Goal: Task Accomplishment & Management: Complete application form

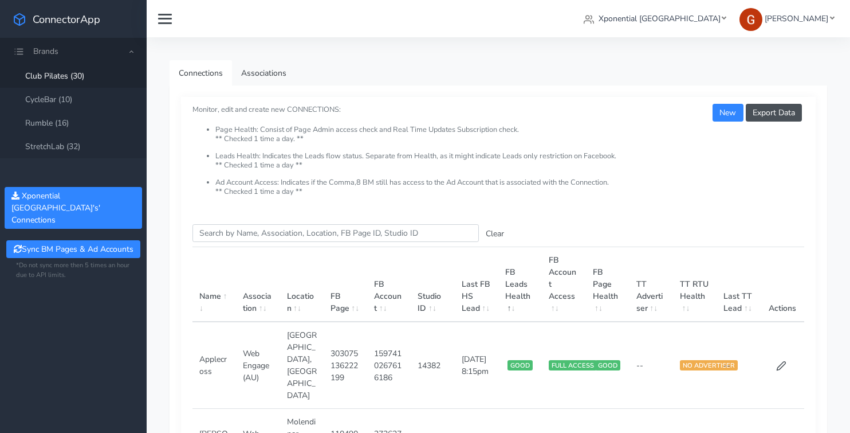
click at [59, 71] on link "Club Pilates (30)" at bounding box center [73, 75] width 147 height 23
click at [264, 238] on input "Search this table" at bounding box center [336, 233] width 287 height 18
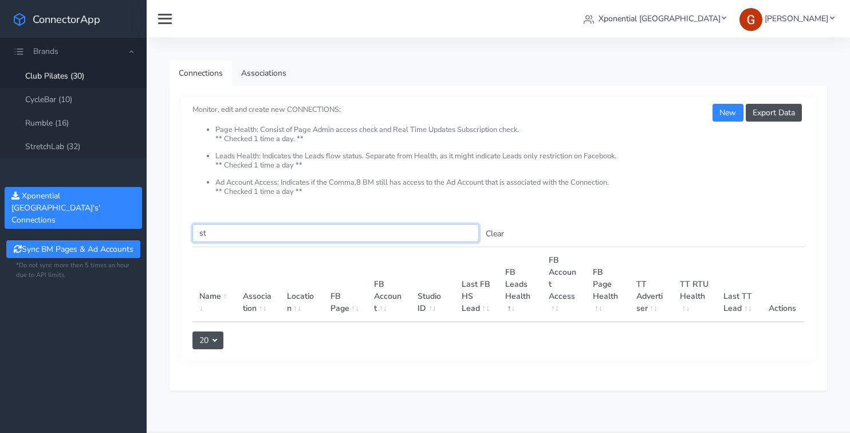
type input "s"
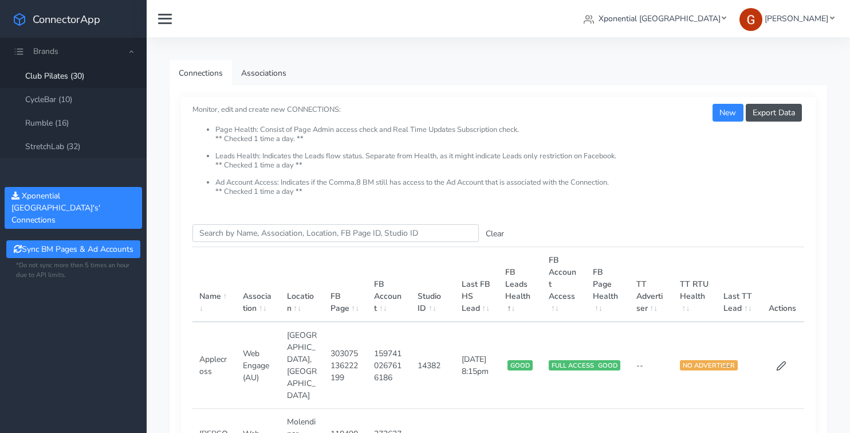
click at [721, 102] on div "Export Data New Monitor, edit and create new CONNECTIONS: Page Health: Consist …" at bounding box center [498, 155] width 635 height 116
click at [725, 110] on button "New" at bounding box center [728, 113] width 30 height 18
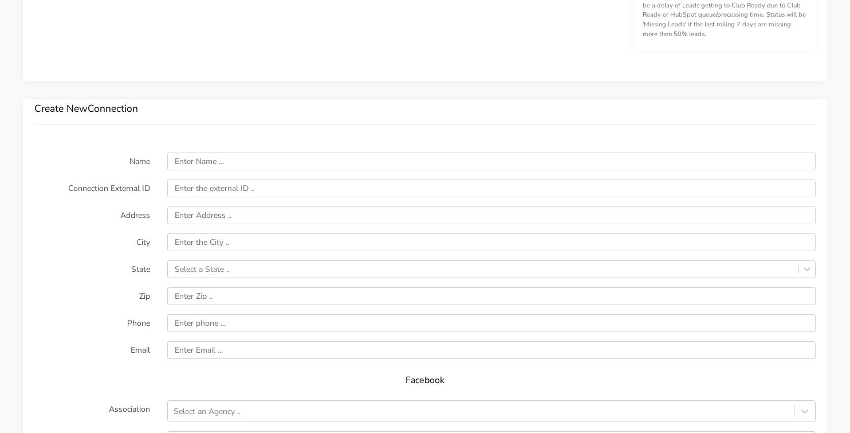
scroll to position [801, 0]
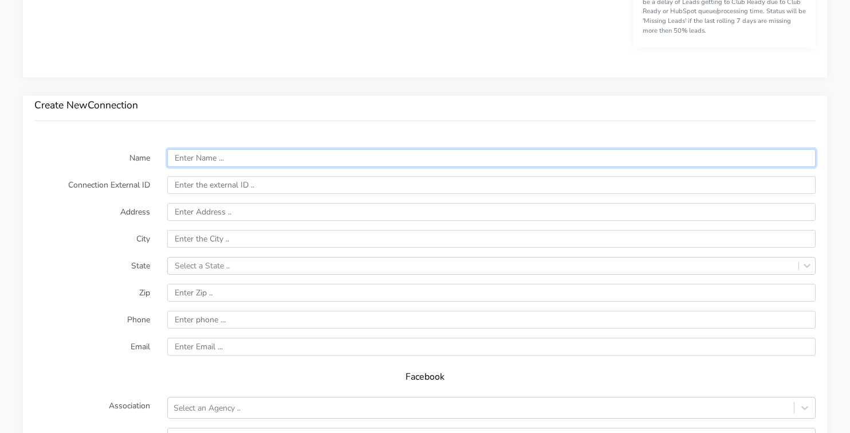
click at [253, 156] on input "text" at bounding box center [491, 158] width 649 height 18
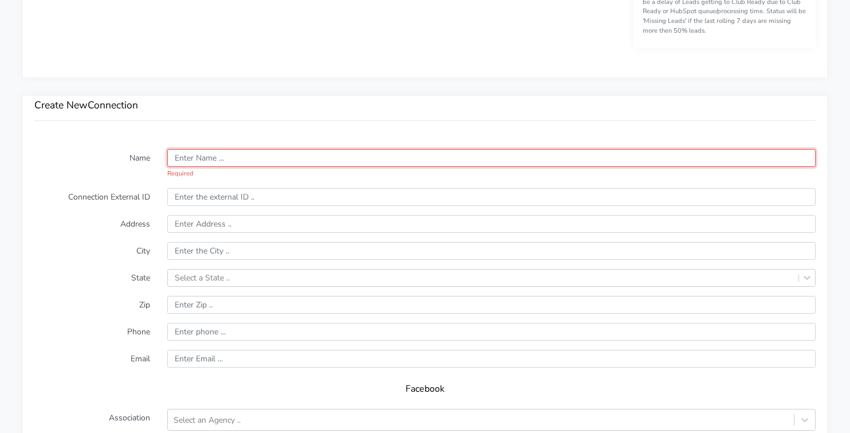
paste input "[GEOGRAPHIC_DATA]"
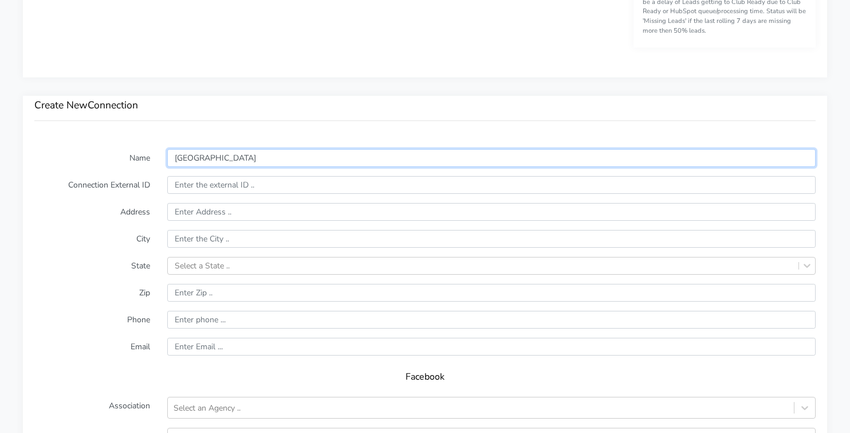
type input "[GEOGRAPHIC_DATA]"
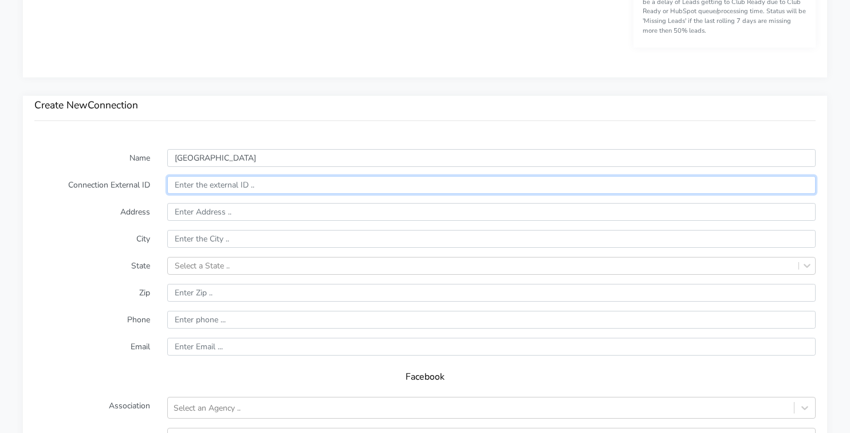
click at [218, 185] on input "text" at bounding box center [491, 185] width 649 height 18
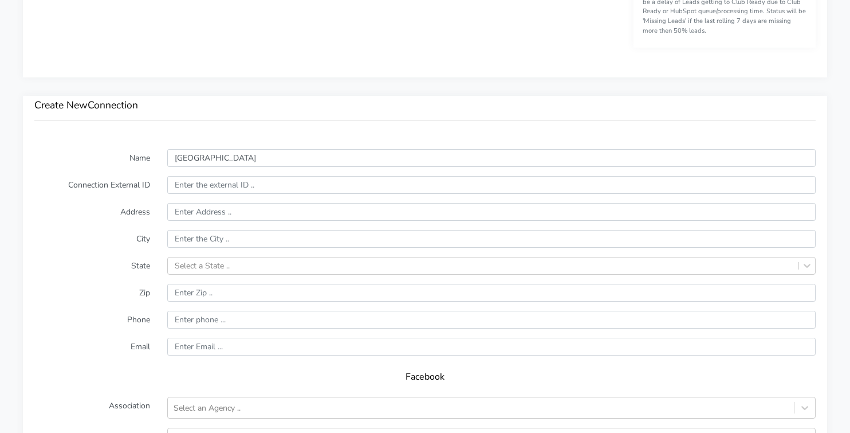
click at [97, 155] on label "Name" at bounding box center [92, 158] width 133 height 18
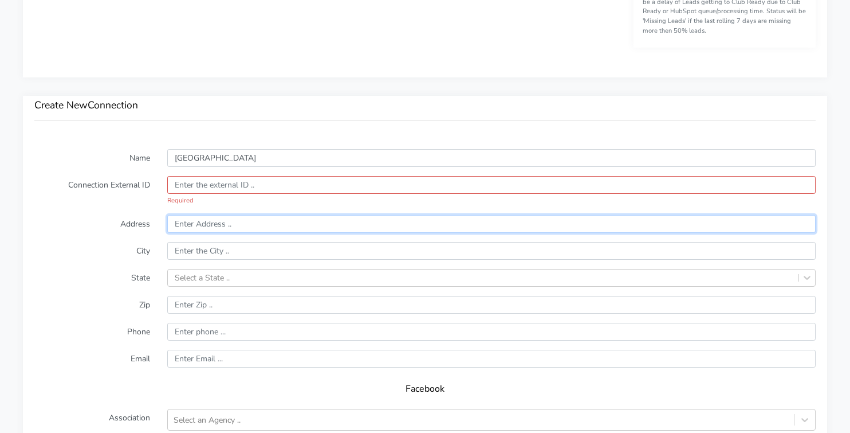
click at [199, 222] on input "text" at bounding box center [491, 224] width 649 height 18
paste input "[GEOGRAPHIC_DATA], [STREET_ADDRESS]"
click at [189, 225] on input "[GEOGRAPHIC_DATA], [STREET_ADDRESS]" at bounding box center [491, 224] width 649 height 18
paste input "[GEOGRAPHIC_DATA]"
type input "[GEOGRAPHIC_DATA], [STREET_ADDRESS]"
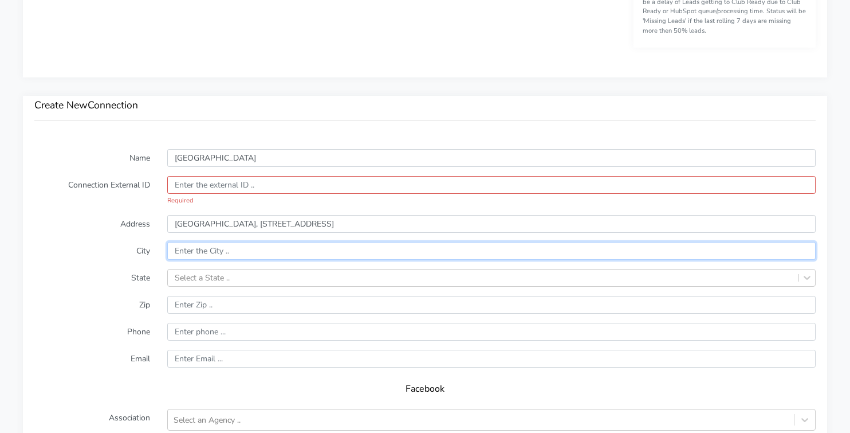
click at [210, 249] on input "text" at bounding box center [491, 251] width 649 height 18
paste input "[GEOGRAPHIC_DATA]"
type input "[GEOGRAPHIC_DATA]"
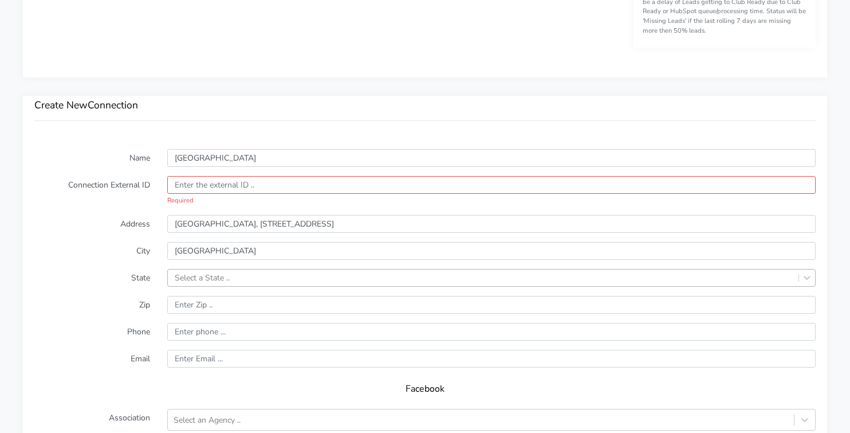
click at [191, 284] on div "Select a State .." at bounding box center [483, 277] width 631 height 17
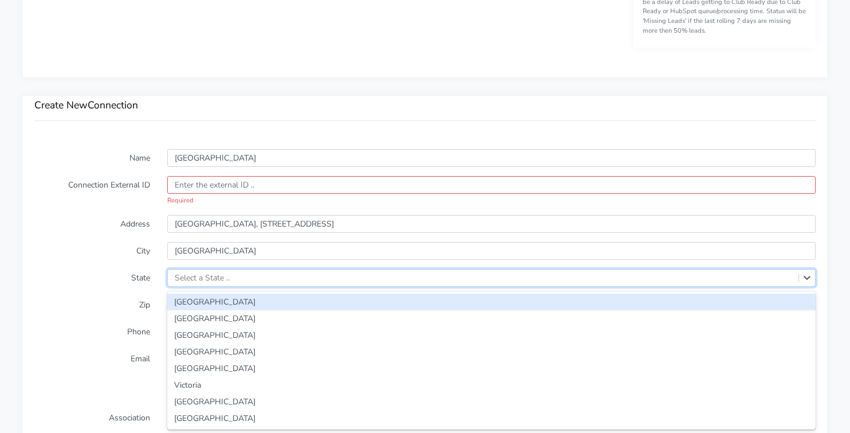
paste input "[GEOGRAPHIC_DATA]"
type input "[GEOGRAPHIC_DATA]"
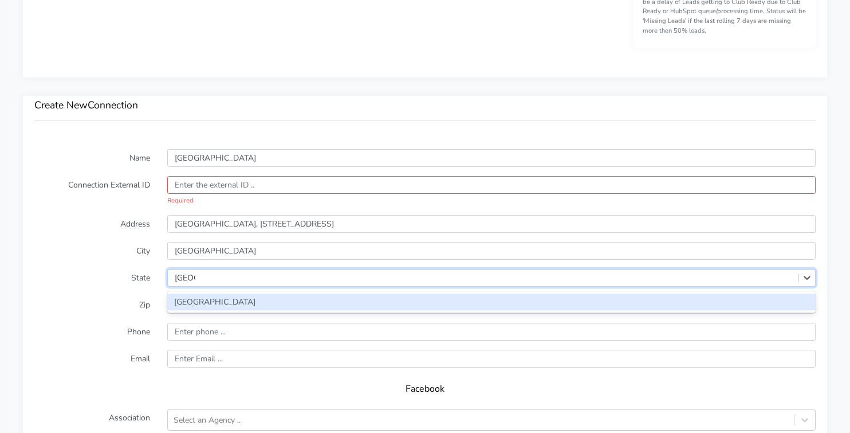
click at [197, 300] on div "[GEOGRAPHIC_DATA]" at bounding box center [491, 301] width 649 height 17
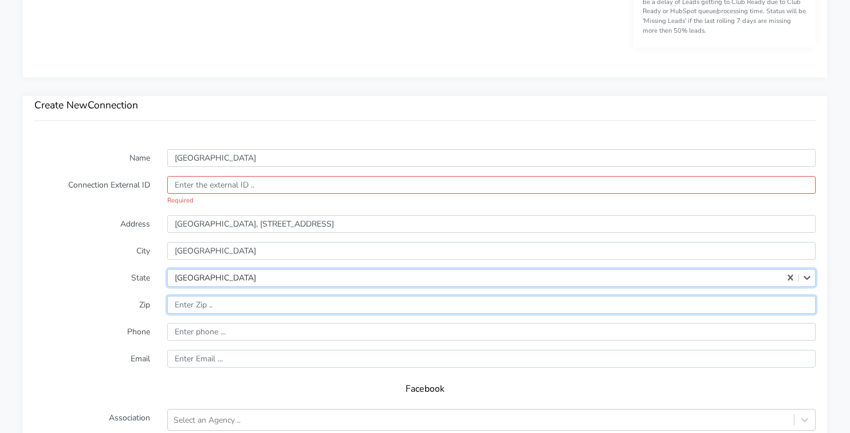
click at [221, 308] on input "input" at bounding box center [491, 305] width 649 height 18
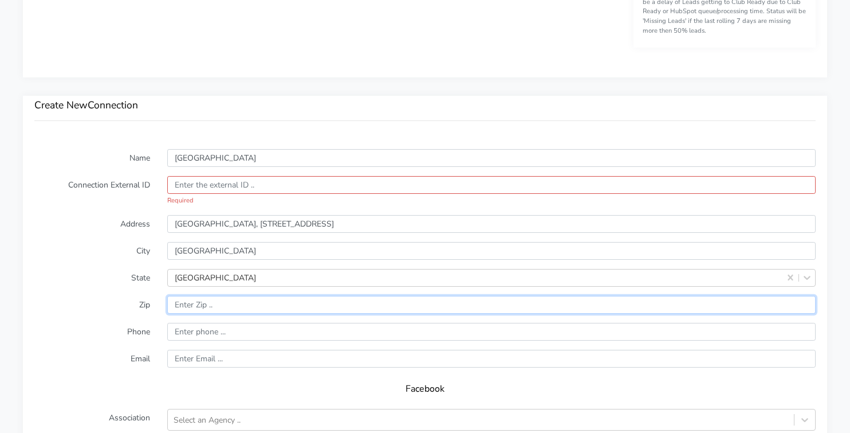
paste input "2768"
type input "2768"
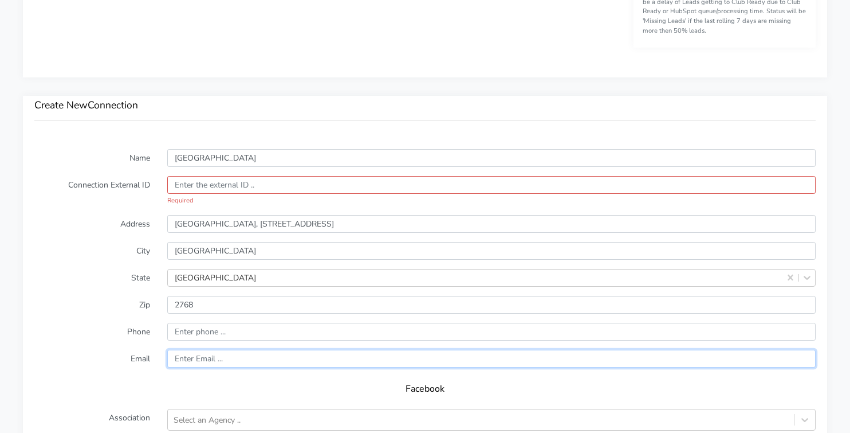
click at [233, 360] on input "text" at bounding box center [491, 359] width 649 height 18
paste input "[EMAIL_ADDRESS][DOMAIN_NAME]"
type input "[EMAIL_ADDRESS][DOMAIN_NAME]"
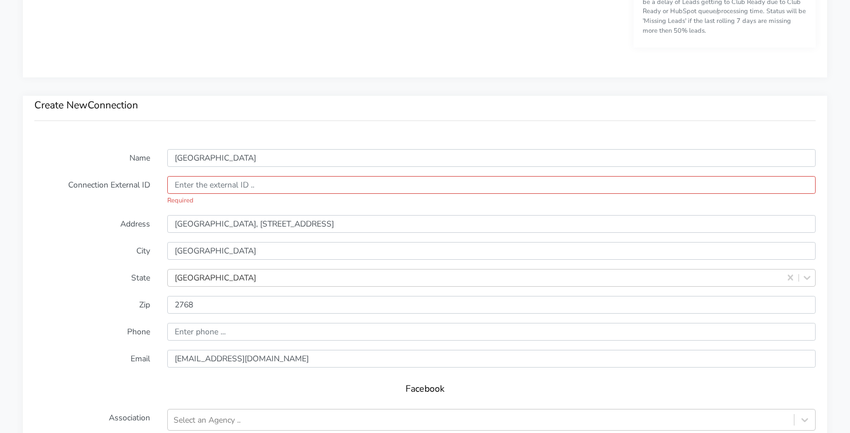
click at [81, 325] on label "Phone" at bounding box center [92, 332] width 133 height 18
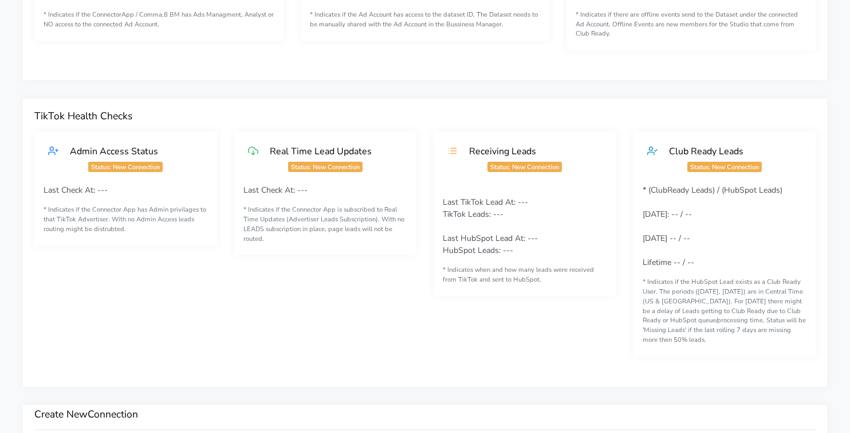
scroll to position [739, 0]
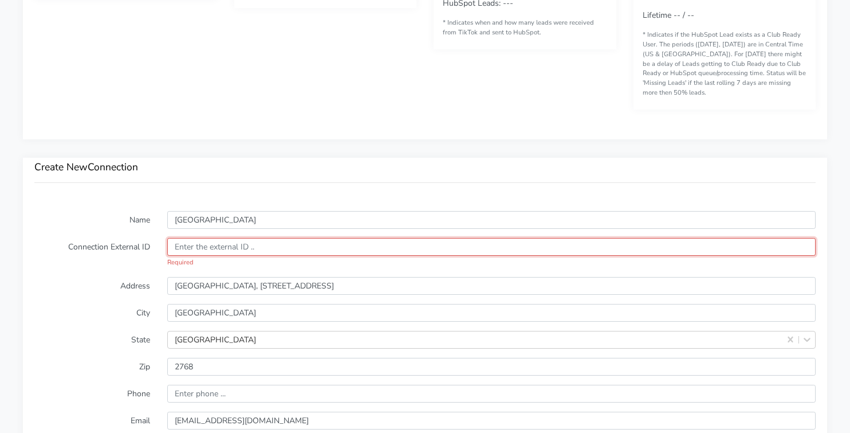
click at [214, 244] on input "text" at bounding box center [491, 247] width 649 height 18
paste input "15108"
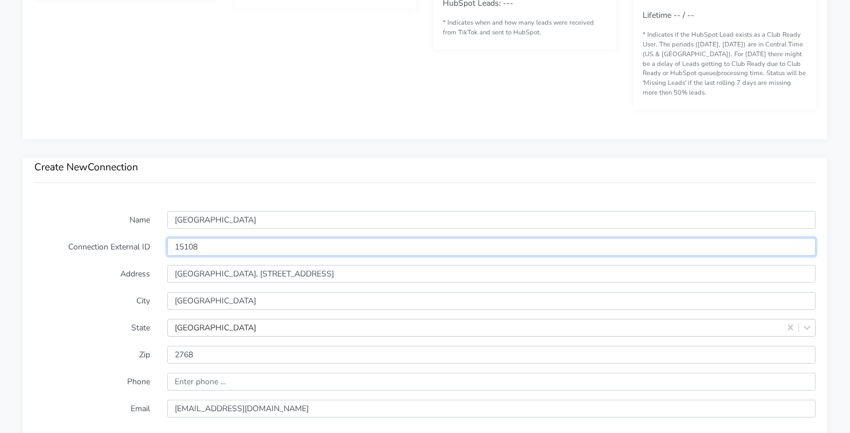
type input "15108"
click at [68, 238] on label "Connection External ID" at bounding box center [92, 247] width 133 height 18
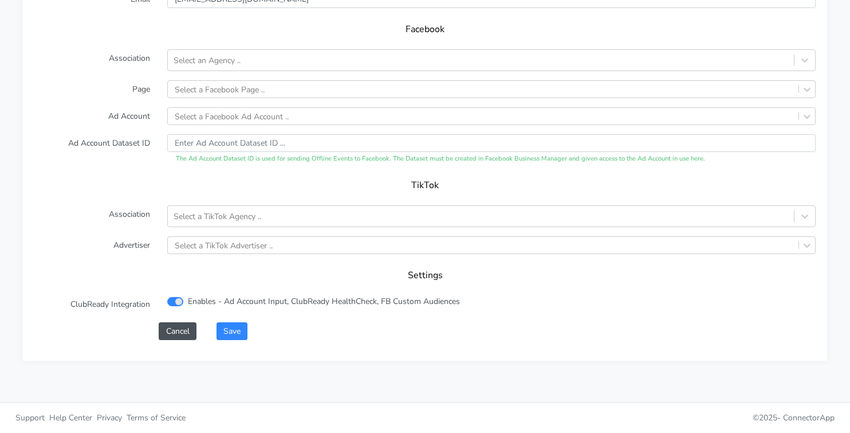
click at [240, 319] on form "Name [GEOGRAPHIC_DATA] Connection External ID 15108 Address [STREET_ADDRESS] Zi…" at bounding box center [425, 71] width 782 height 538
click at [237, 326] on button "Save" at bounding box center [232, 331] width 31 height 18
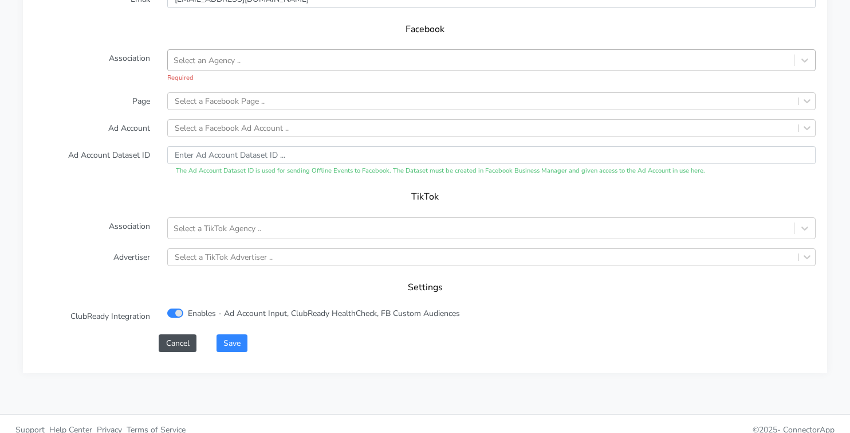
click at [291, 67] on div "Select an Agency .." at bounding box center [481, 59] width 626 height 19
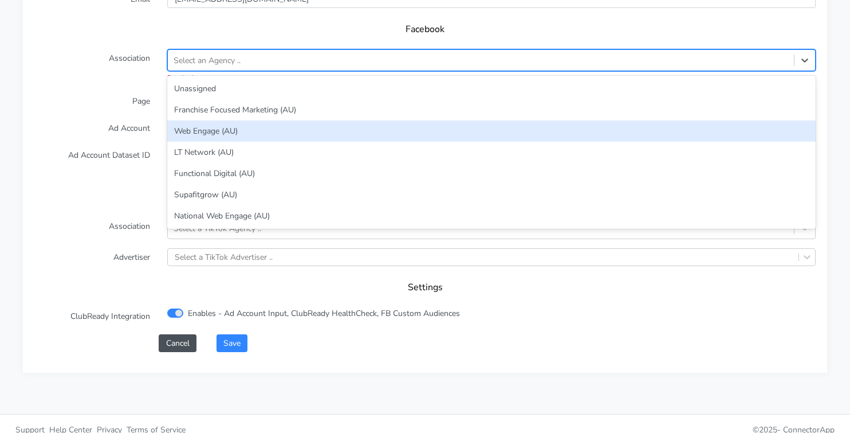
click at [240, 130] on div "Web Engage (AU)" at bounding box center [491, 130] width 649 height 21
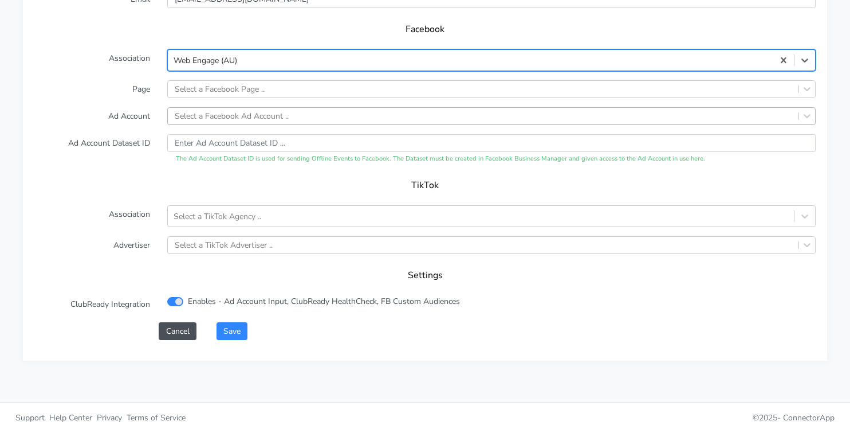
click at [230, 114] on div "Select a Facebook Ad Account .." at bounding box center [232, 116] width 114 height 12
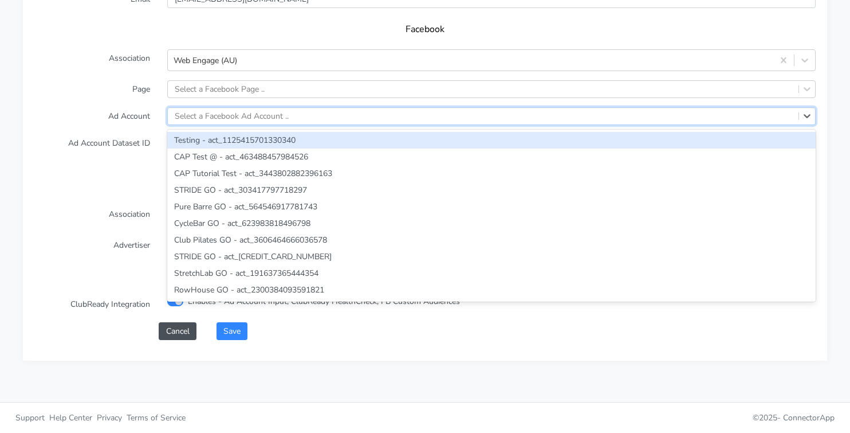
paste input "840574315301893"
type input "840574315301893"
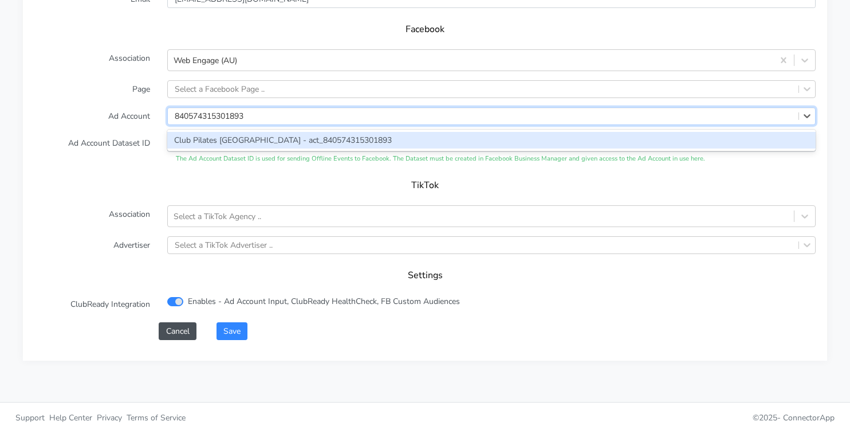
click at [229, 137] on div "Club Pilates [GEOGRAPHIC_DATA] - act_840574315301893" at bounding box center [491, 140] width 649 height 17
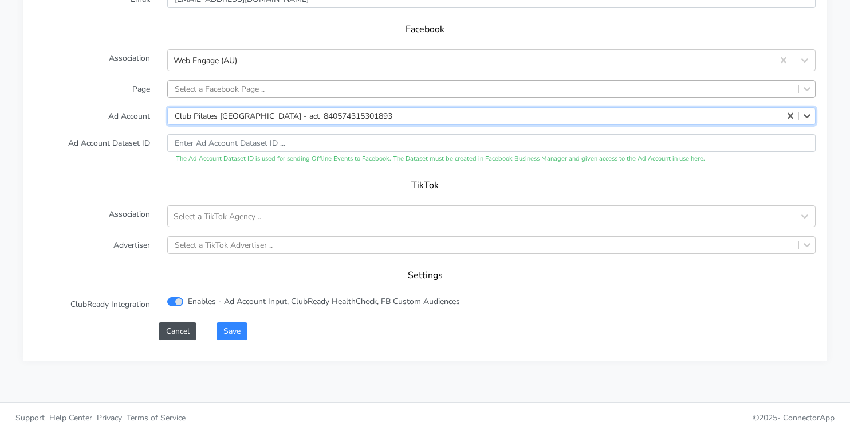
click at [232, 84] on div "Select a Facebook Page .." at bounding box center [220, 89] width 90 height 12
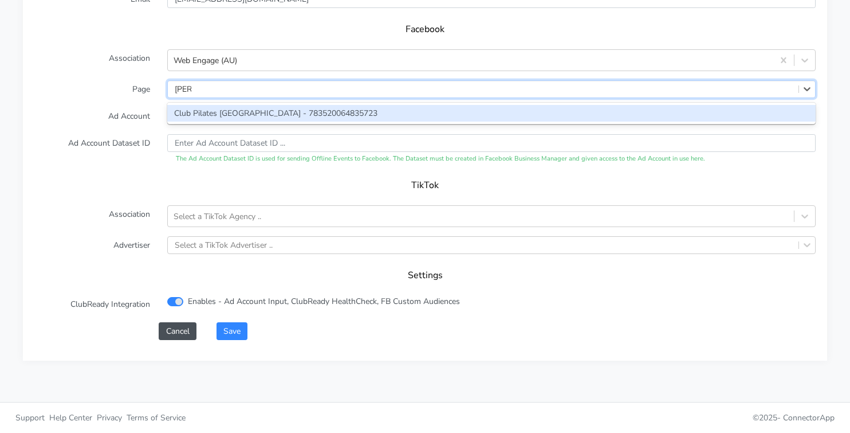
type input "stanh"
click at [251, 111] on div "Club Pilates [GEOGRAPHIC_DATA] - 783520064835723" at bounding box center [491, 113] width 649 height 17
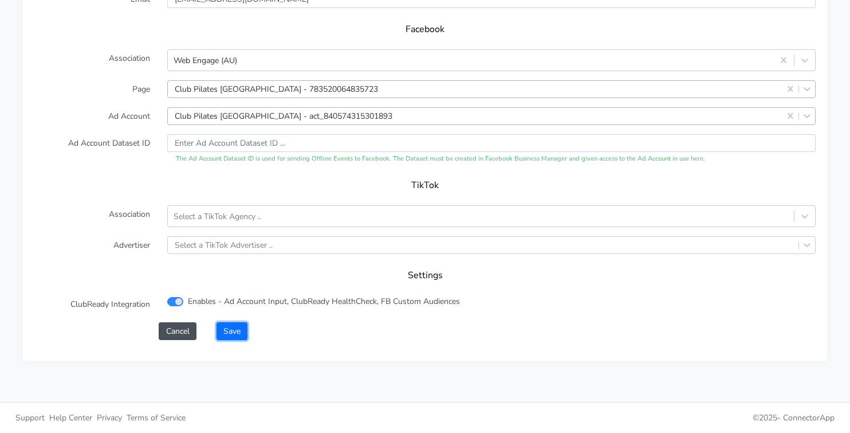
click at [236, 325] on button "Save" at bounding box center [232, 331] width 31 height 18
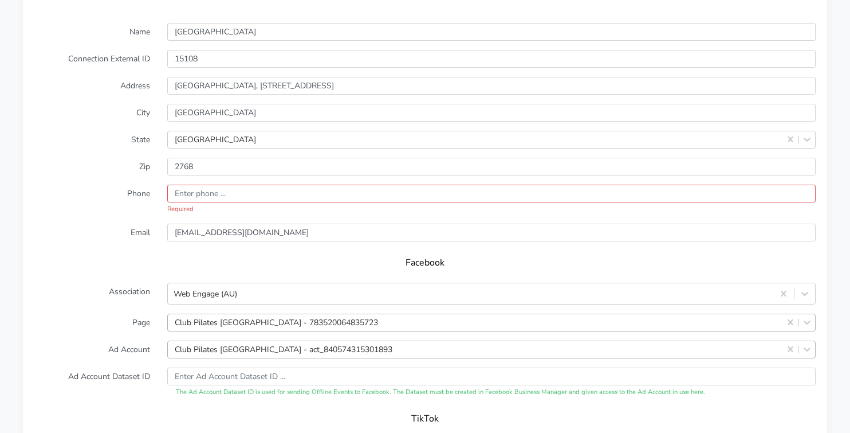
scroll to position [857, 0]
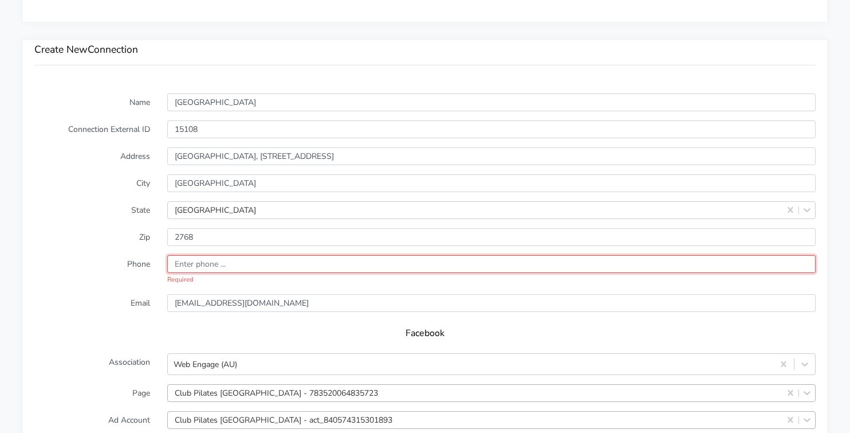
click at [206, 269] on input "input" at bounding box center [491, 264] width 649 height 18
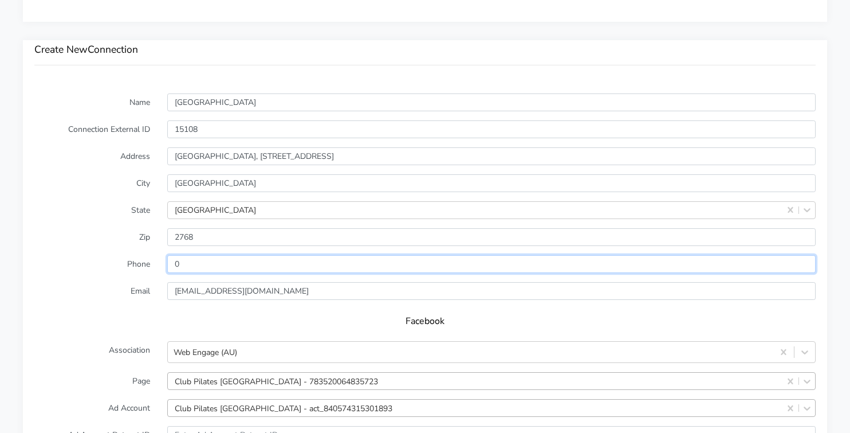
type input "0"
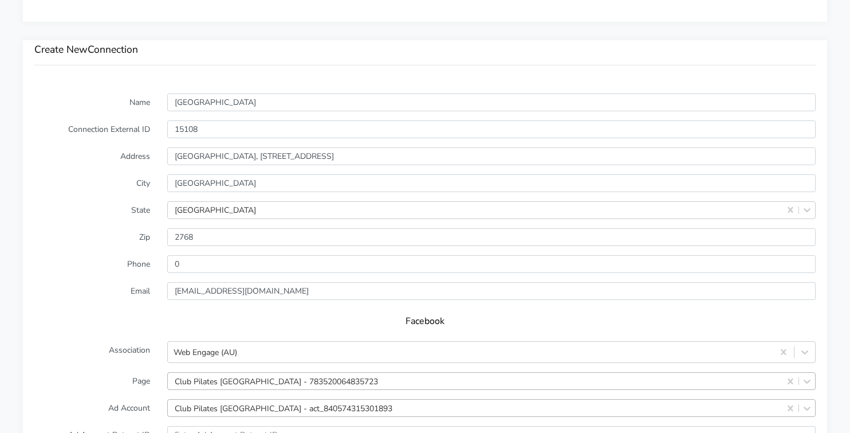
click at [77, 211] on label "State" at bounding box center [92, 210] width 133 height 18
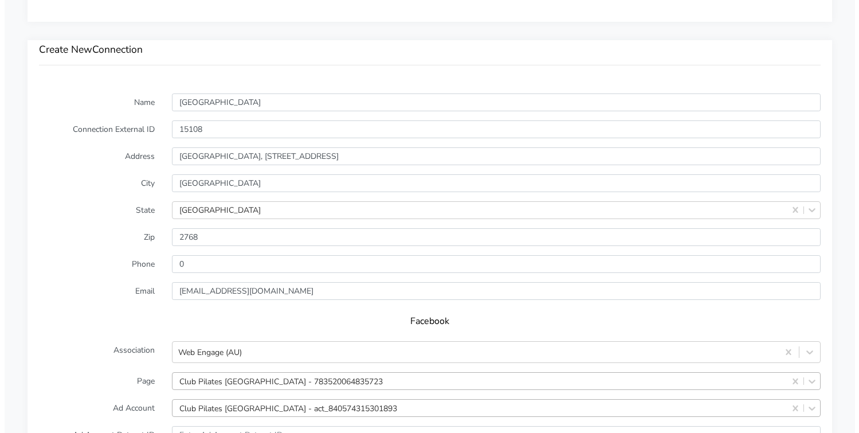
scroll to position [1148, 0]
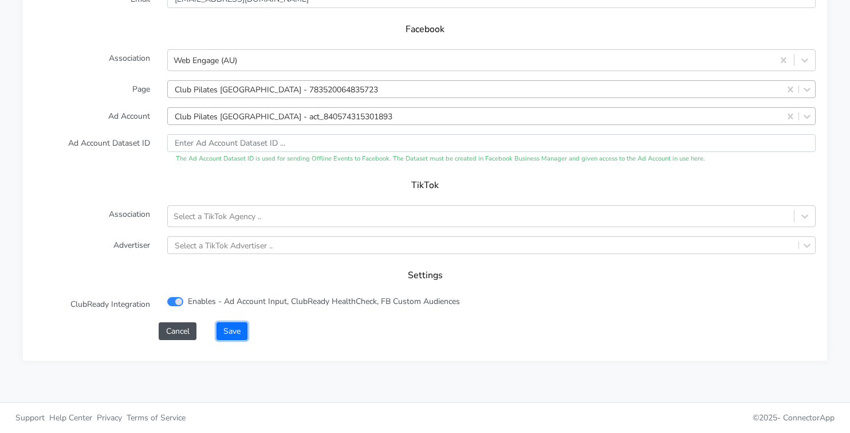
click at [229, 332] on button "Save" at bounding box center [232, 331] width 31 height 18
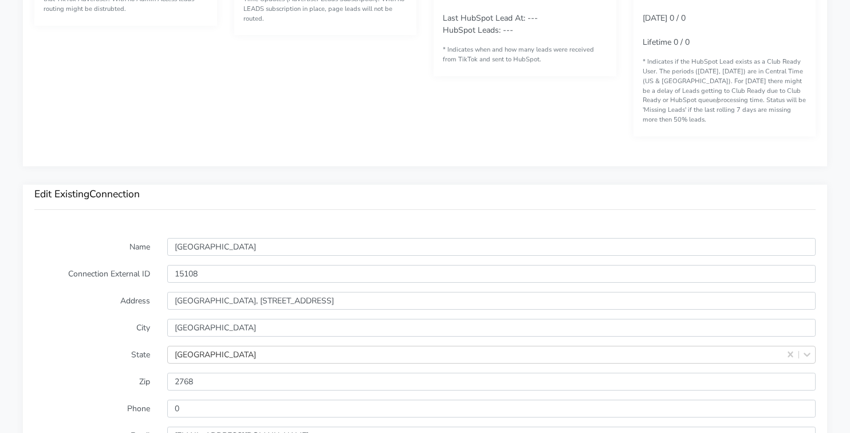
scroll to position [1148, 0]
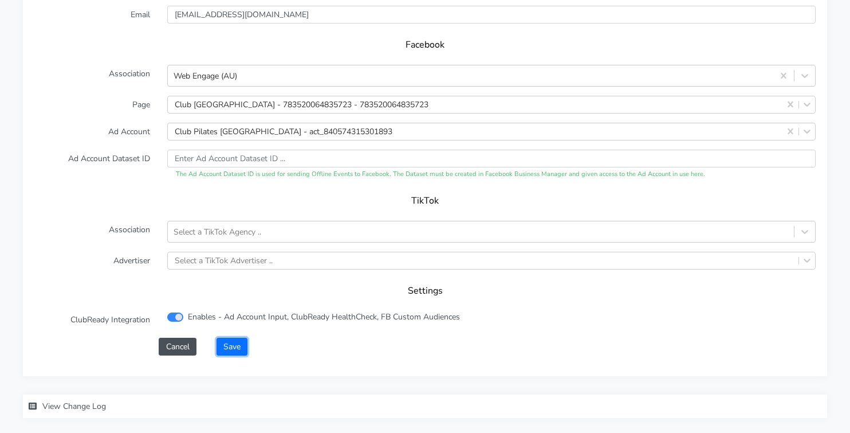
click at [237, 347] on button "Save" at bounding box center [232, 347] width 31 height 18
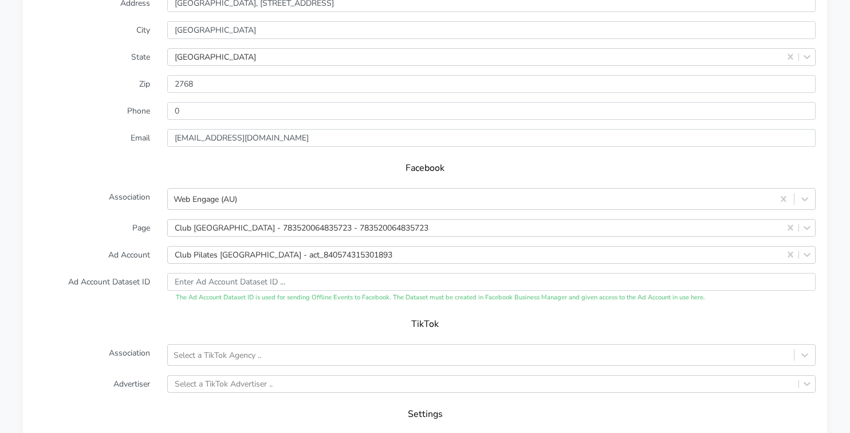
scroll to position [904, 0]
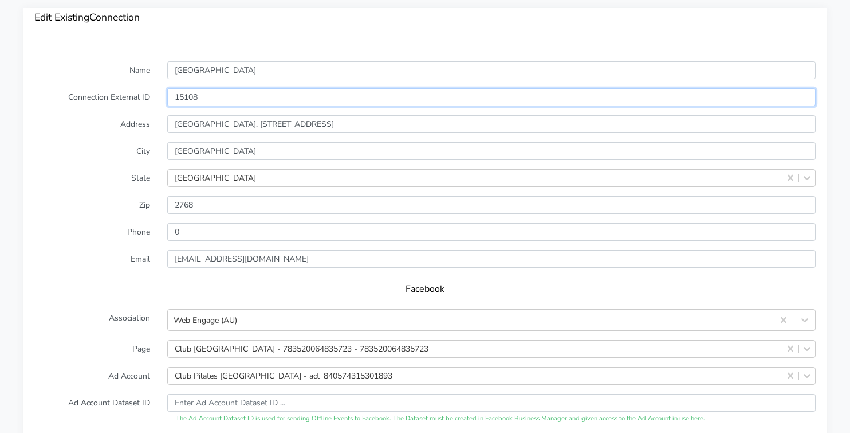
click at [189, 100] on input "15108" at bounding box center [491, 97] width 649 height 18
click at [189, 99] on input "15108" at bounding box center [491, 97] width 649 height 18
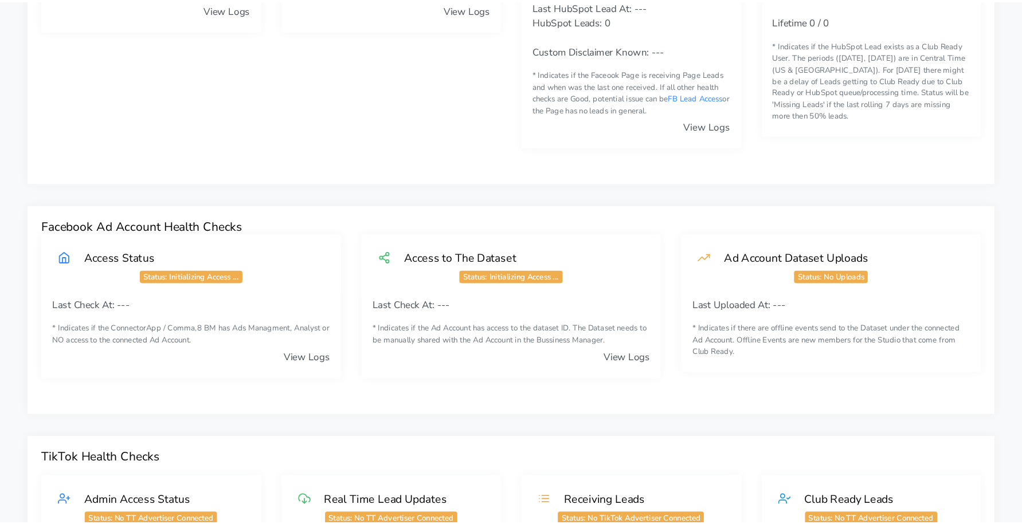
scroll to position [0, 0]
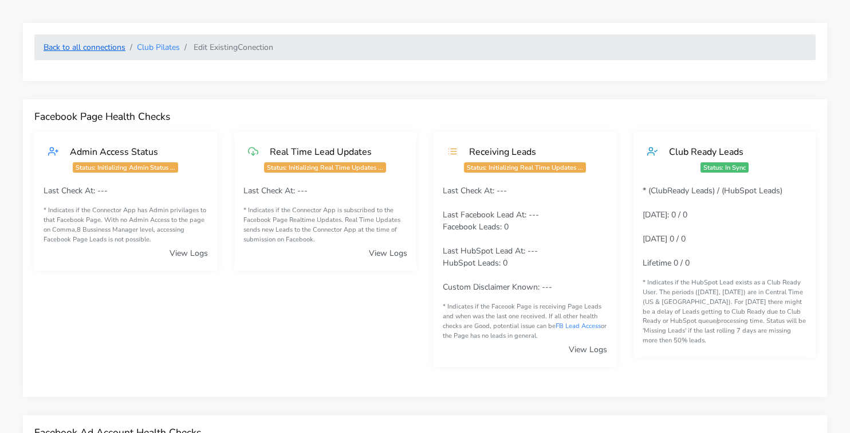
click at [92, 48] on link "Back to all connections" at bounding box center [85, 47] width 82 height 11
